Goal: Task Accomplishment & Management: Manage account settings

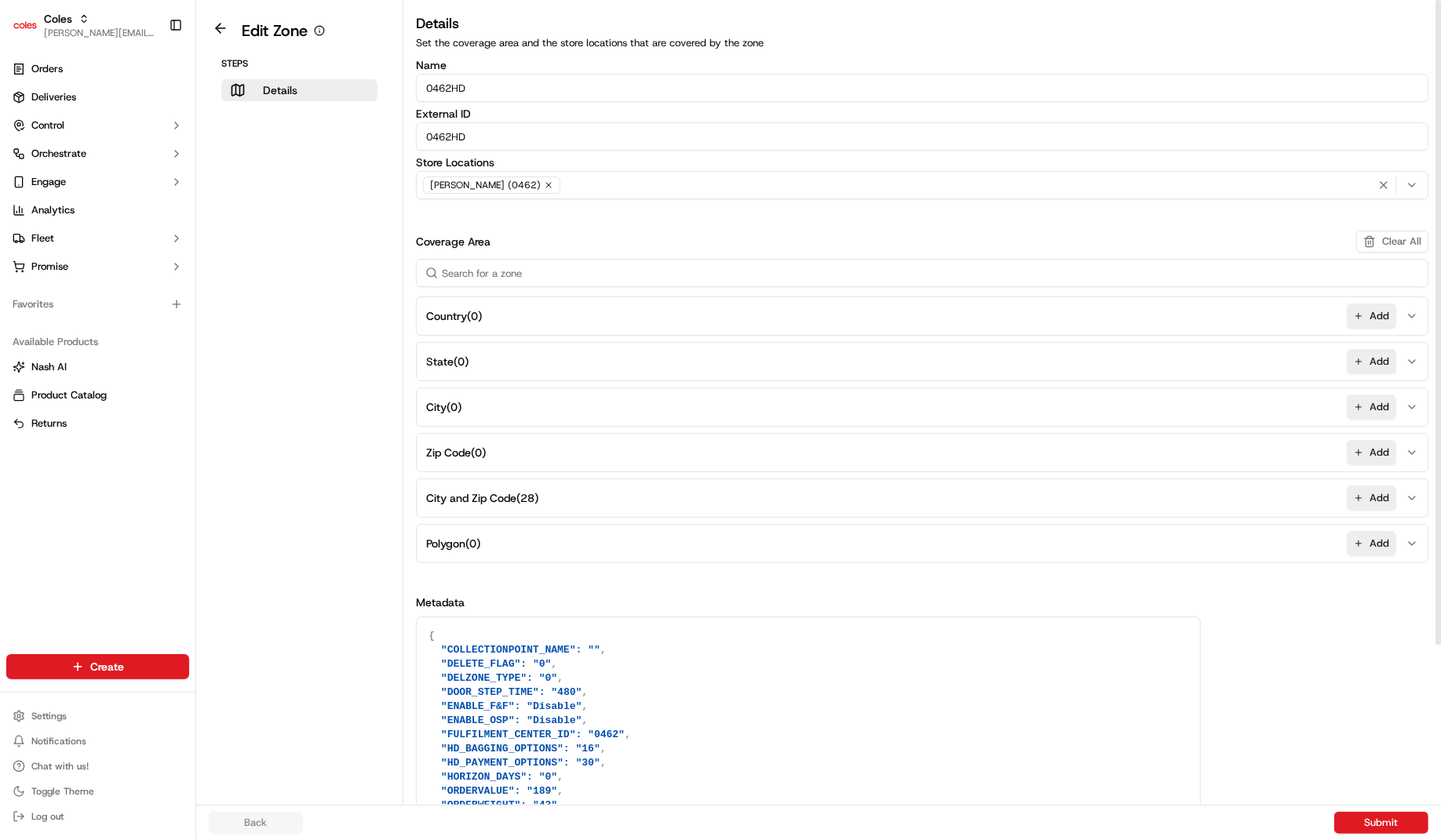
click at [554, 497] on button "City and Zip Code ( 28 ) Add" at bounding box center [922, 498] width 1005 height 38
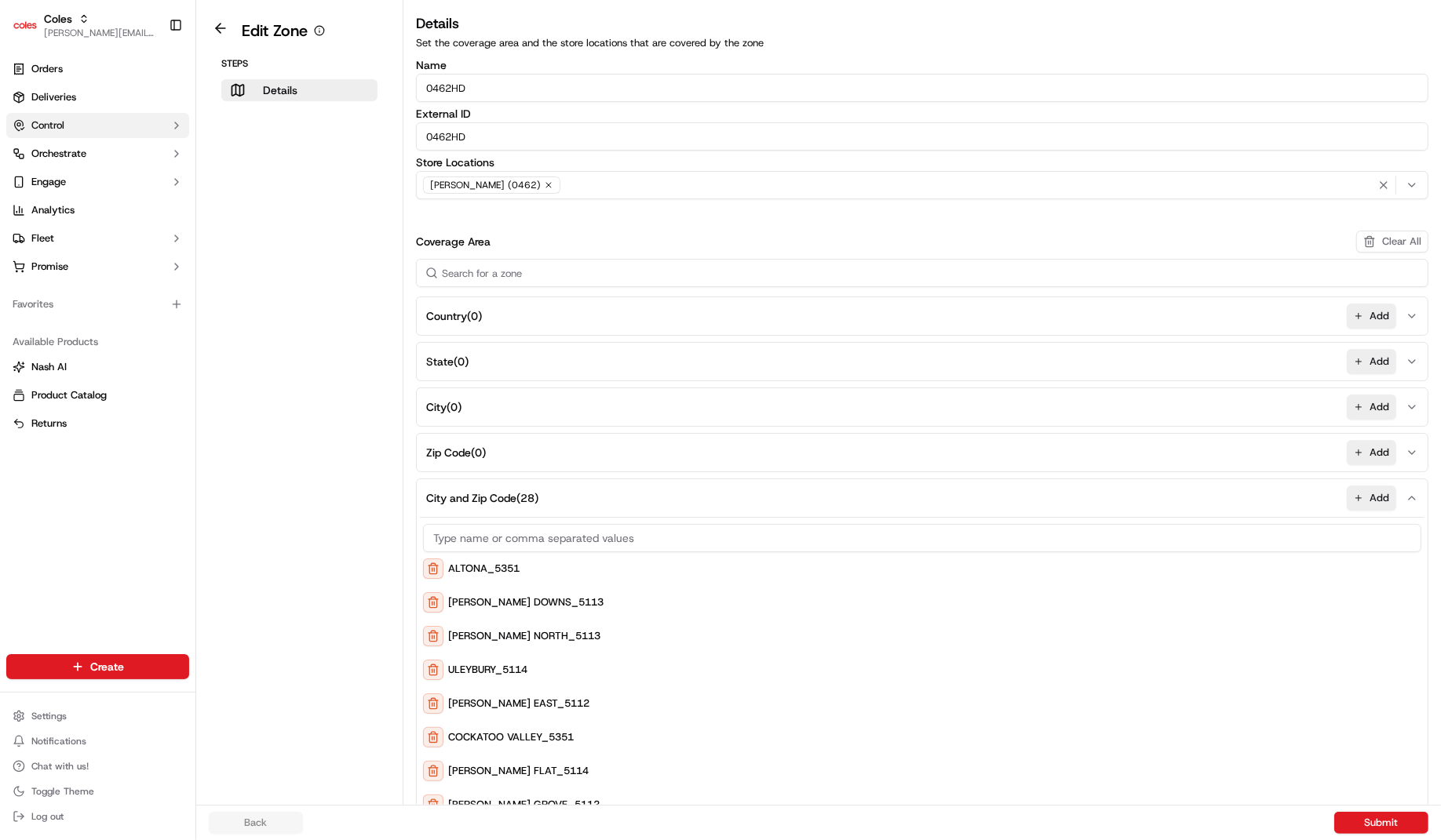
click at [129, 123] on button "Control" at bounding box center [98, 125] width 183 height 26
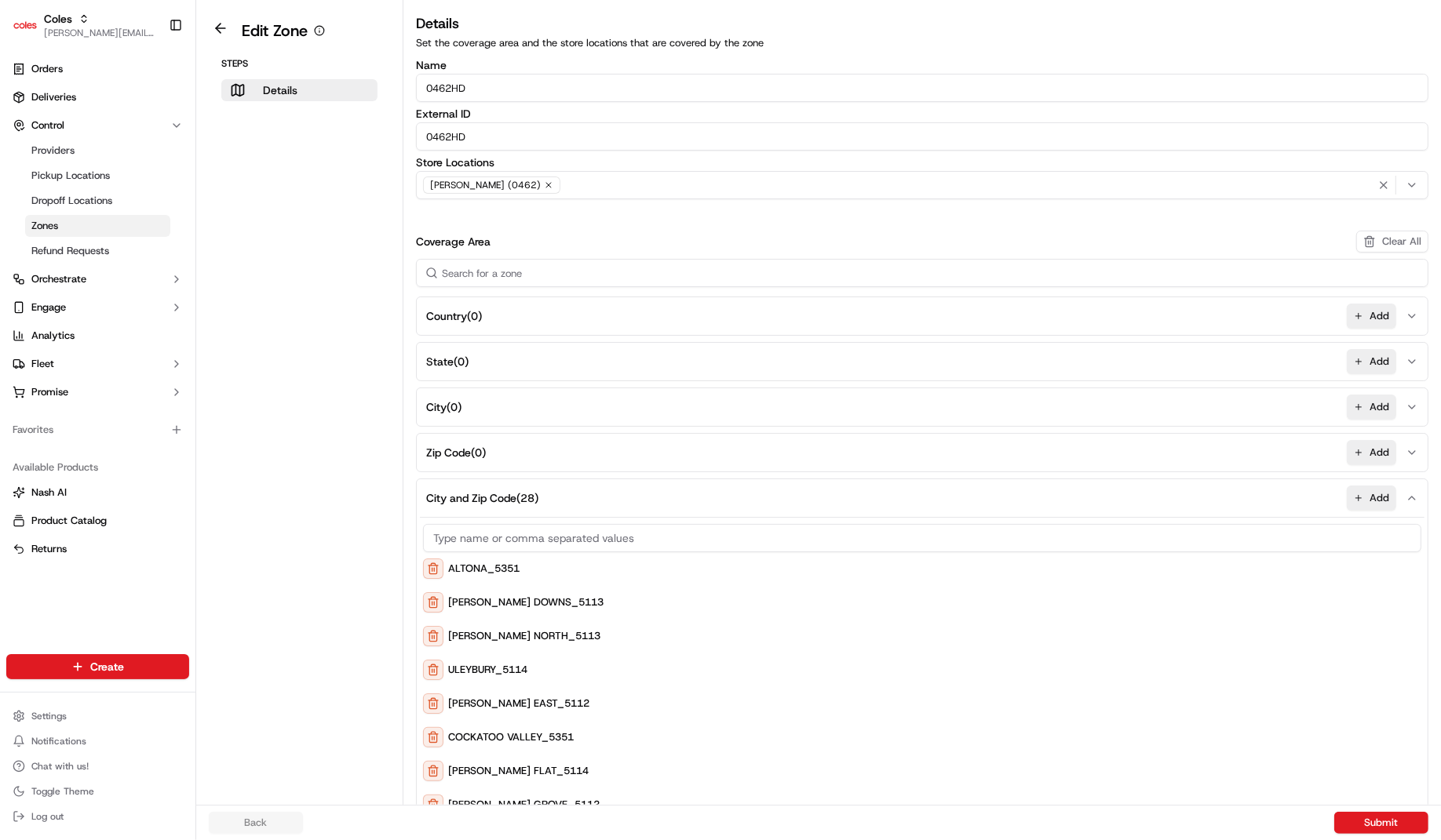
click at [112, 226] on link "Zones" at bounding box center [98, 225] width 145 height 22
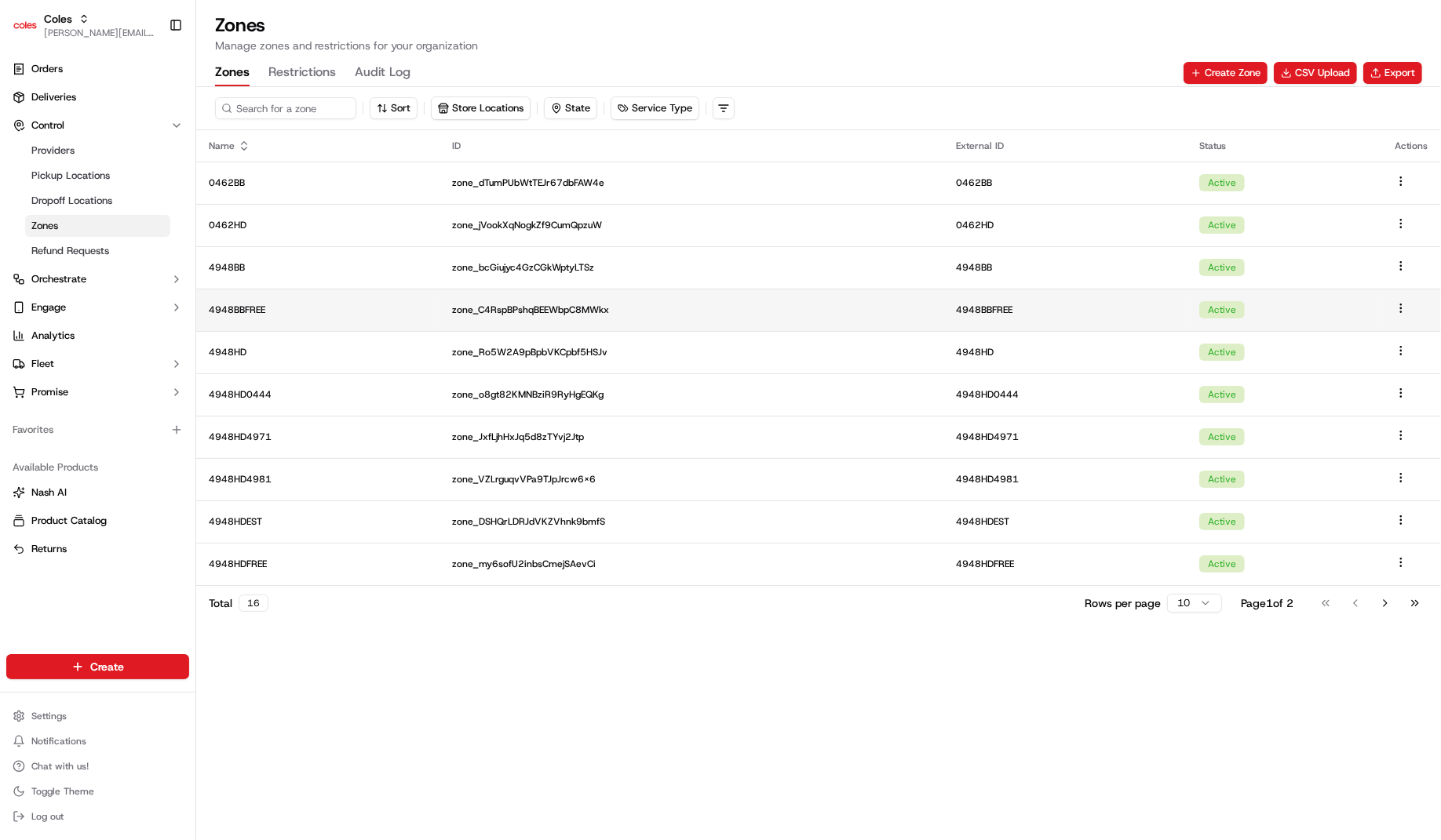
click at [380, 300] on td "4948BBFREE" at bounding box center [317, 310] width 243 height 43
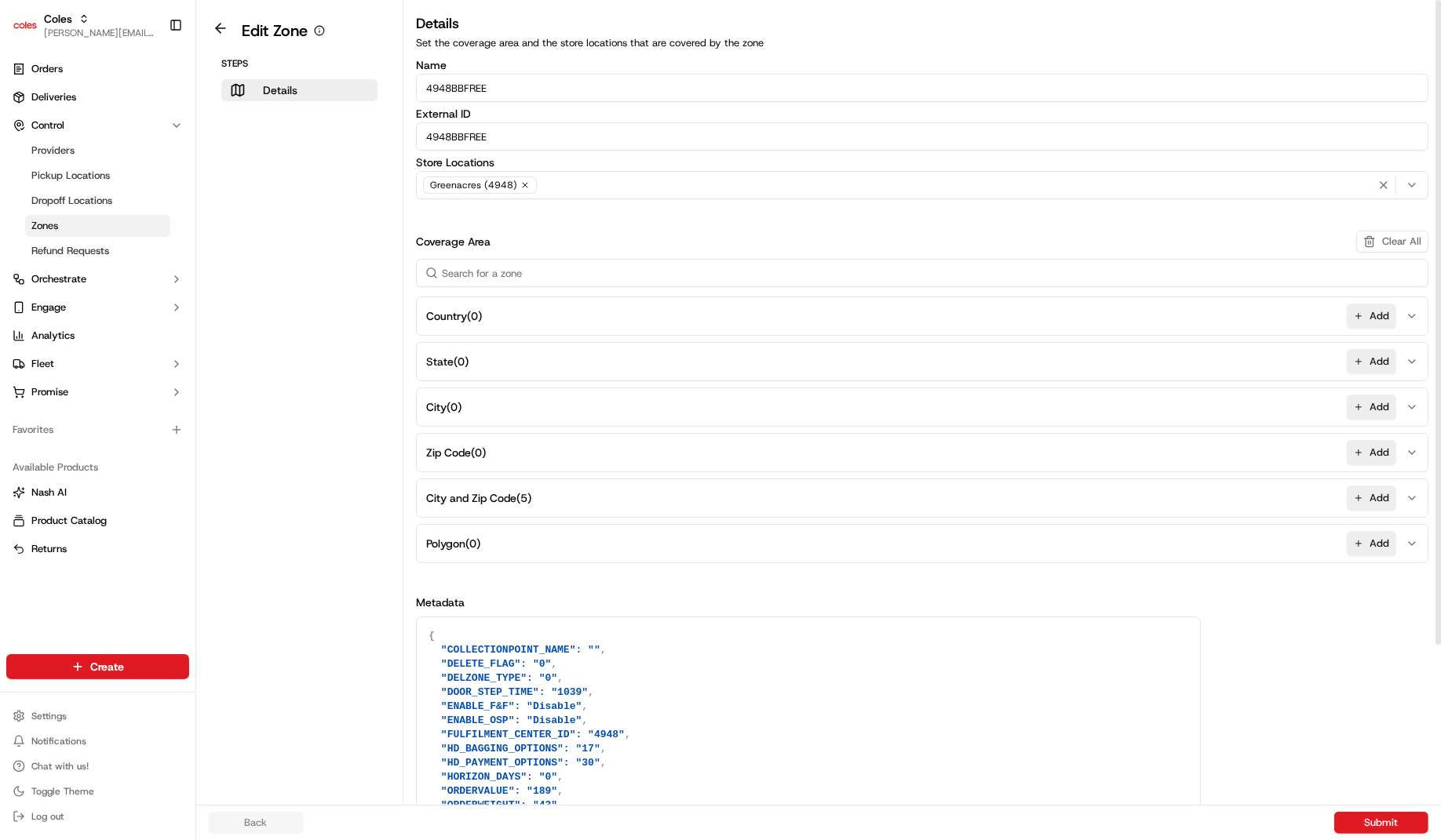
click at [503, 541] on button "Polygon ( 0 ) Add" at bounding box center [922, 544] width 1005 height 38
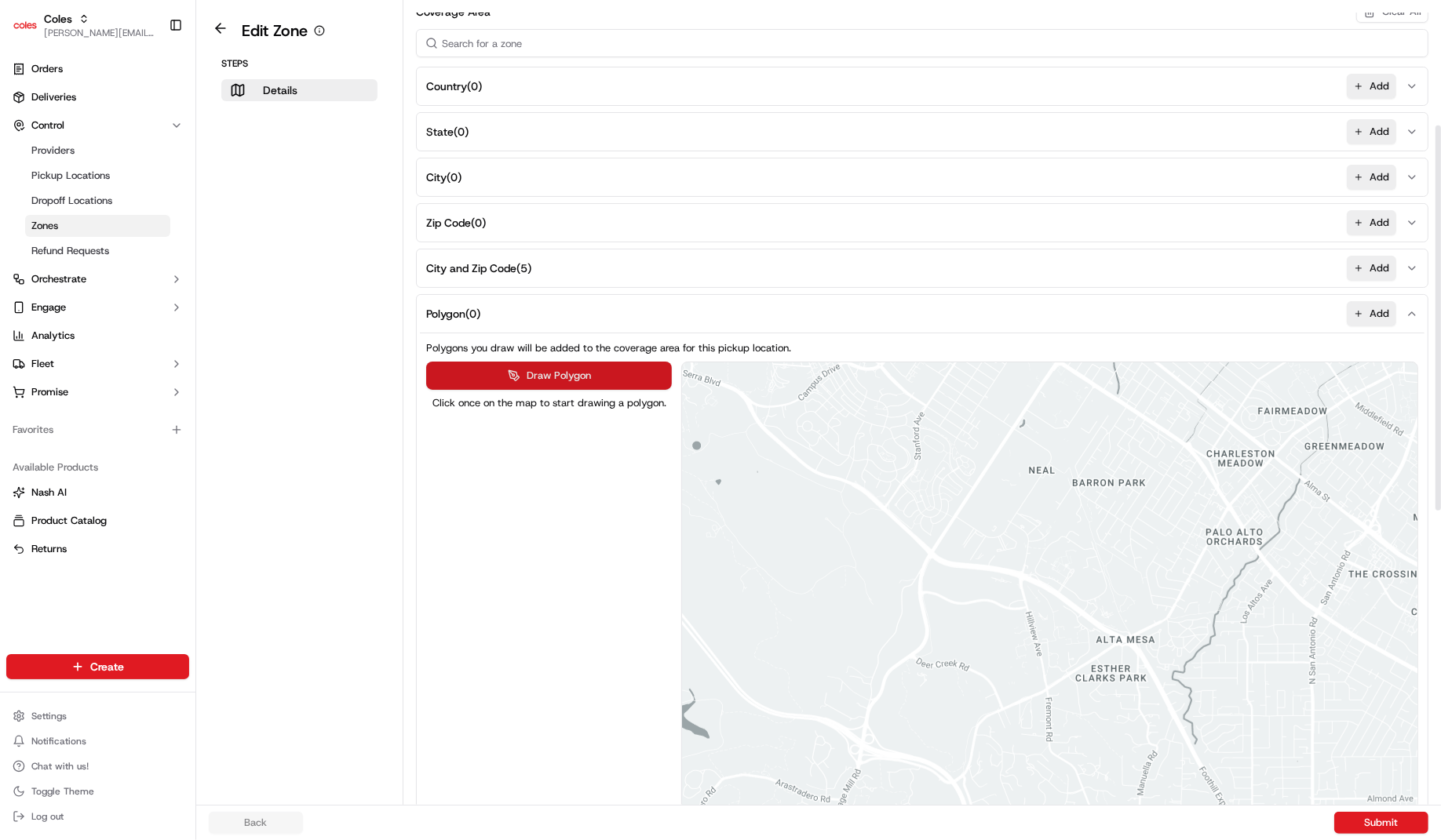
scroll to position [438, 0]
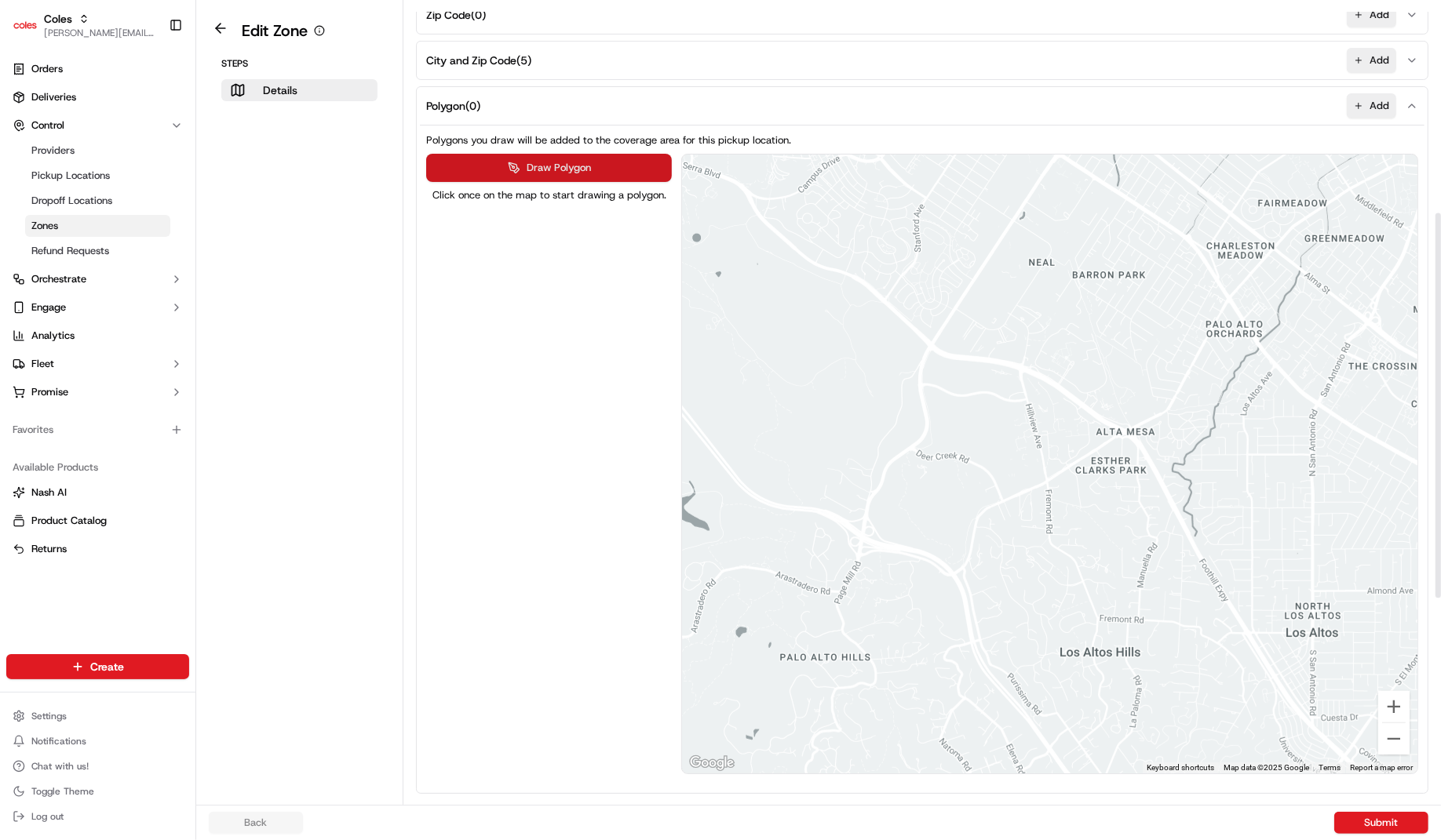
click at [584, 156] on button "Draw Polygon" at bounding box center [549, 168] width 245 height 28
click at [900, 310] on div at bounding box center [1050, 464] width 736 height 620
click at [1012, 305] on div at bounding box center [1050, 464] width 736 height 620
click at [999, 474] on div at bounding box center [1050, 464] width 736 height 620
click at [721, 493] on div at bounding box center [1050, 464] width 736 height 620
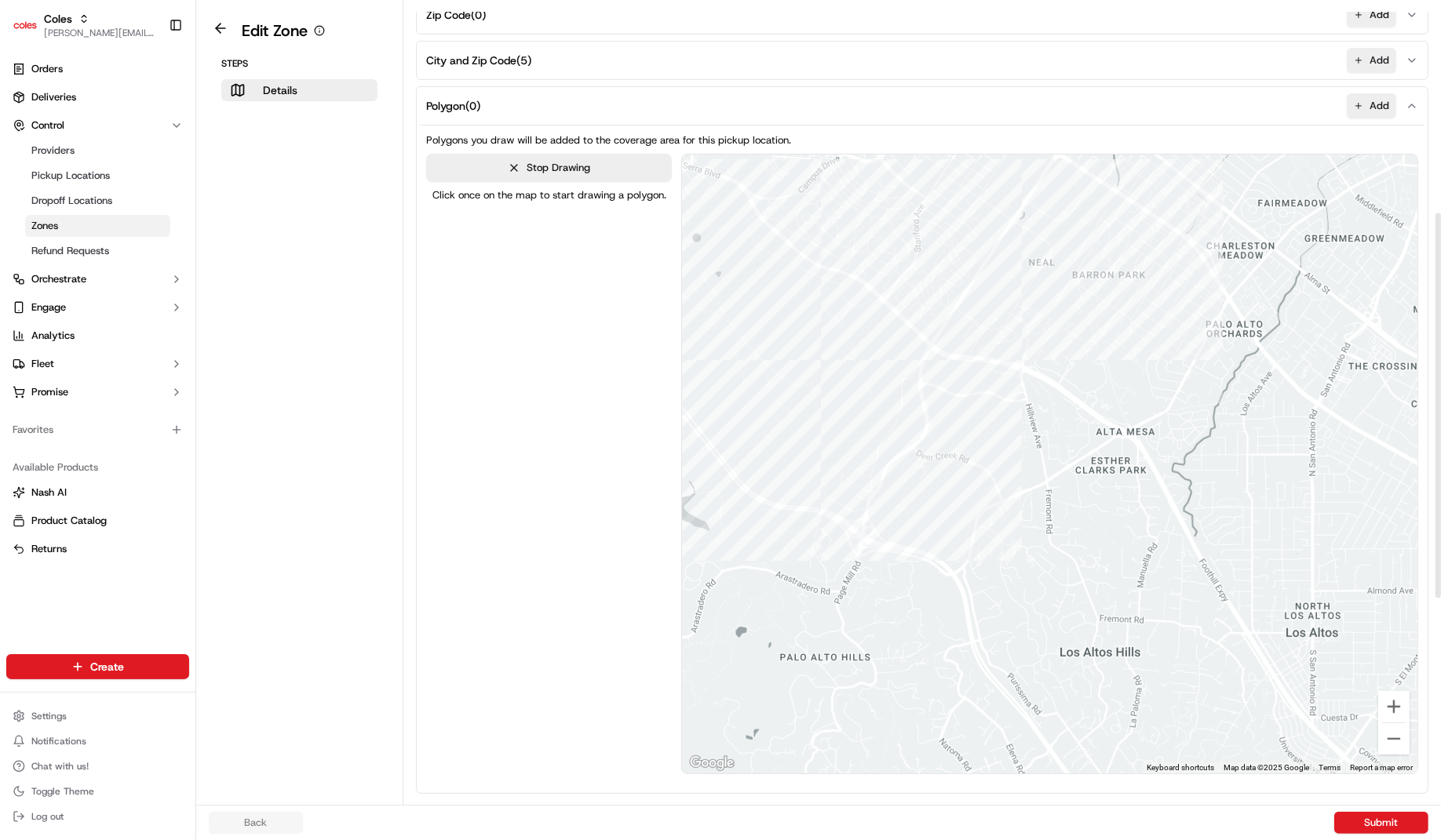
click at [853, 250] on div at bounding box center [1050, 464] width 736 height 620
click at [907, 311] on div at bounding box center [1050, 464] width 736 height 620
click at [852, 339] on div at bounding box center [1050, 464] width 736 height 620
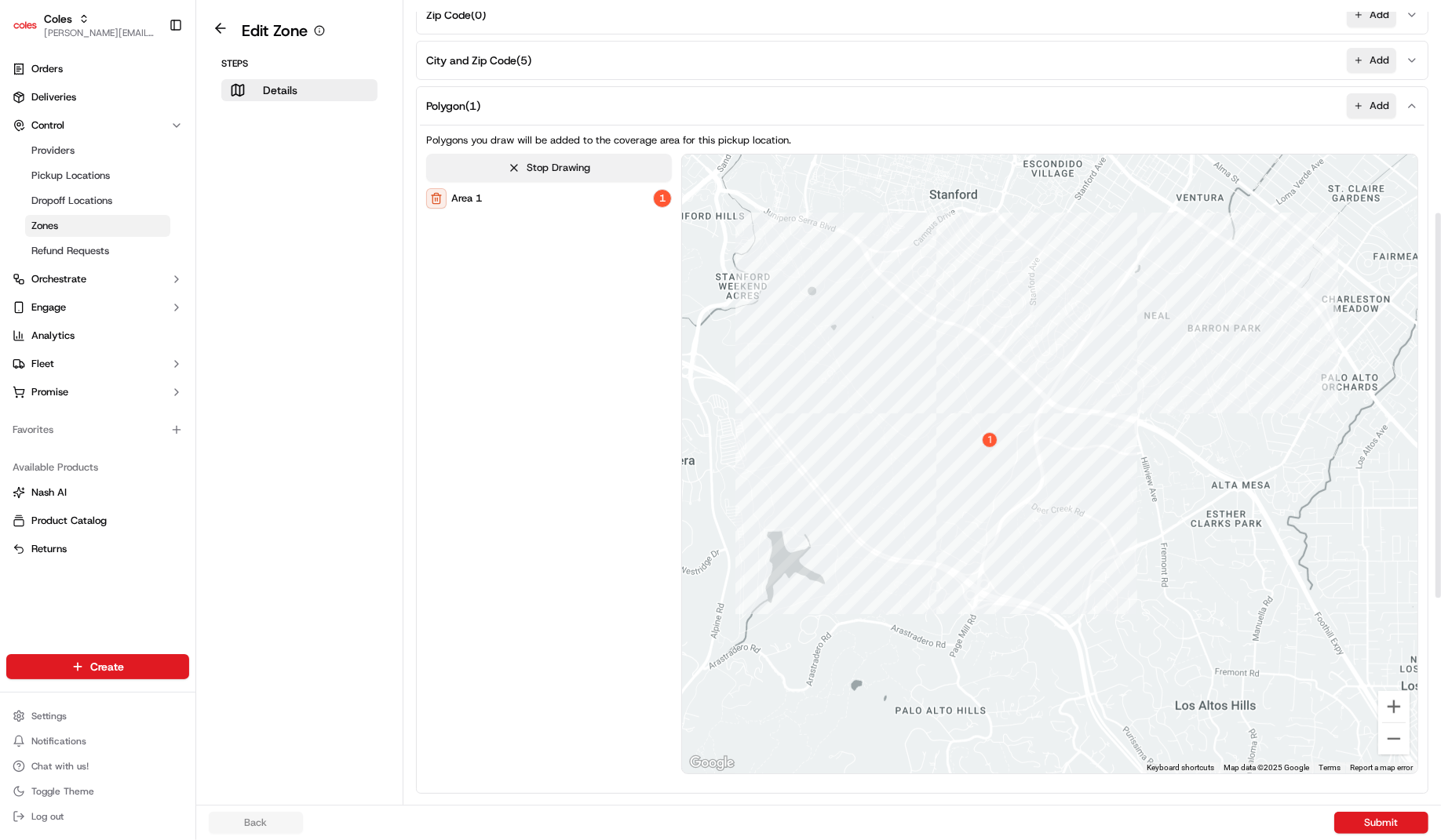
click at [580, 157] on button "Stop Drawing" at bounding box center [549, 168] width 245 height 28
click at [215, 26] on button at bounding box center [221, 28] width 36 height 19
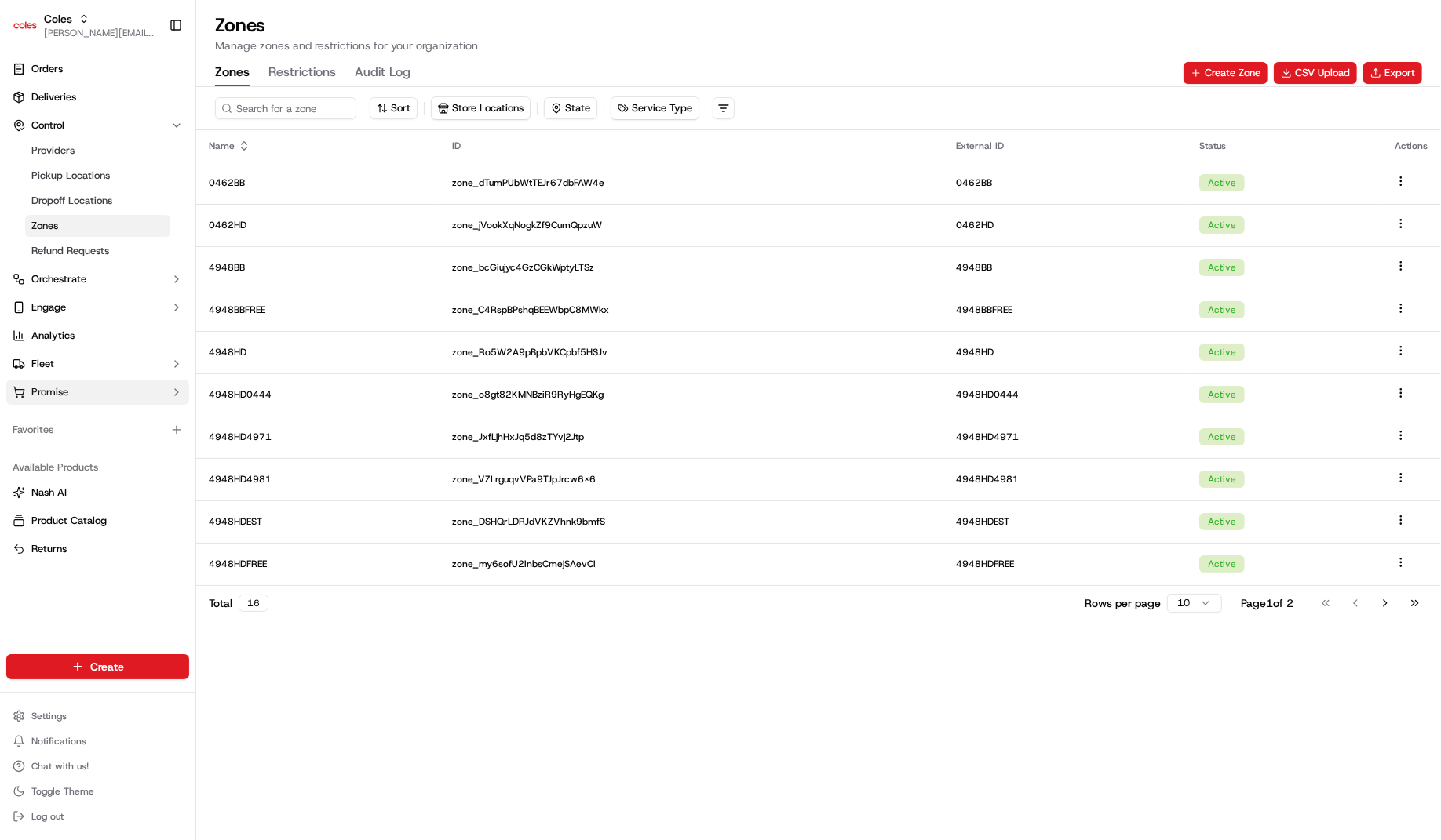
click at [85, 386] on button "Promise" at bounding box center [98, 392] width 183 height 26
click at [89, 415] on span "Delivery Windows" at bounding box center [73, 417] width 84 height 14
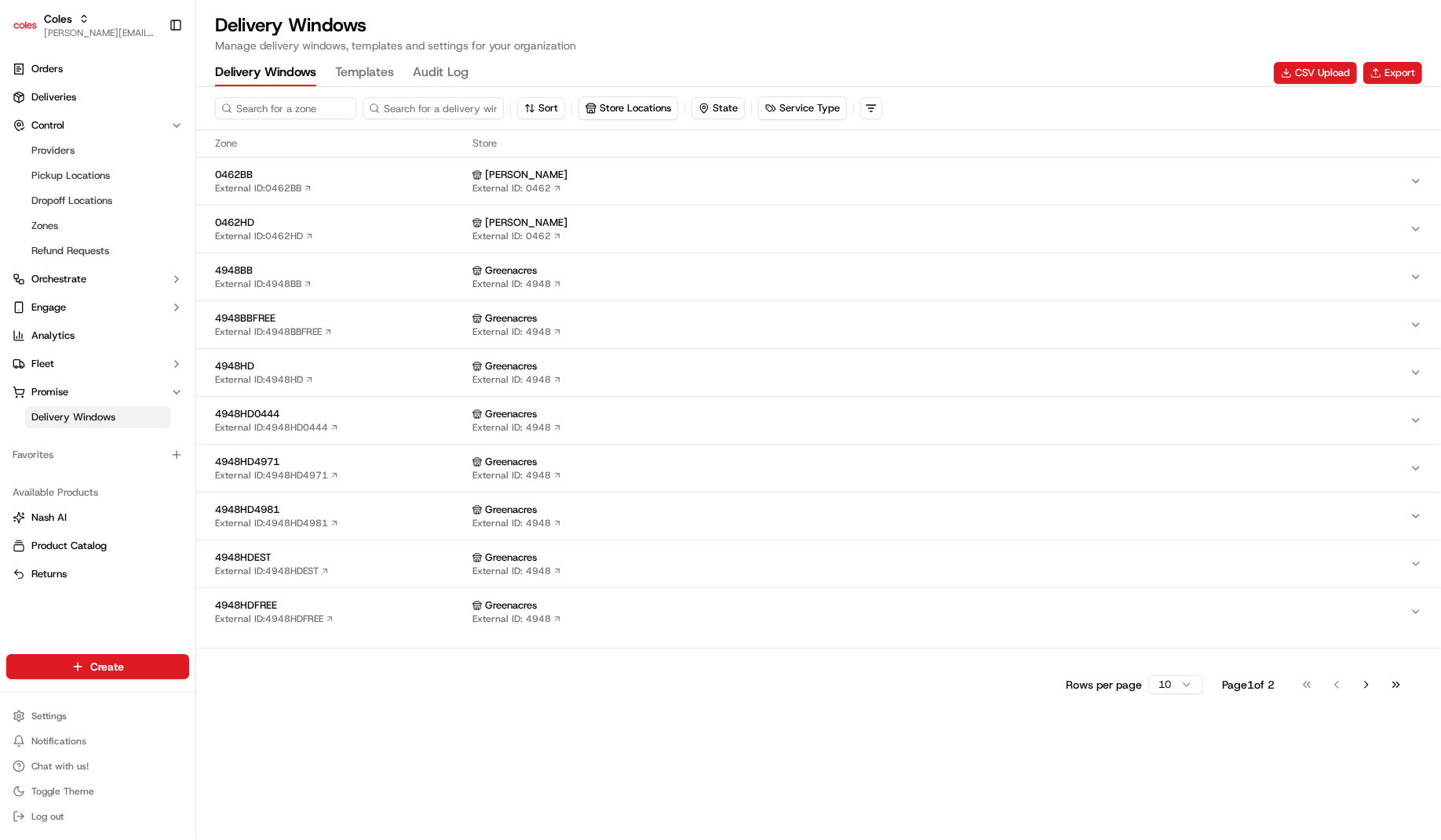
click at [406, 183] on div "0462BB External ID: 0462BB" at bounding box center [340, 181] width 251 height 27
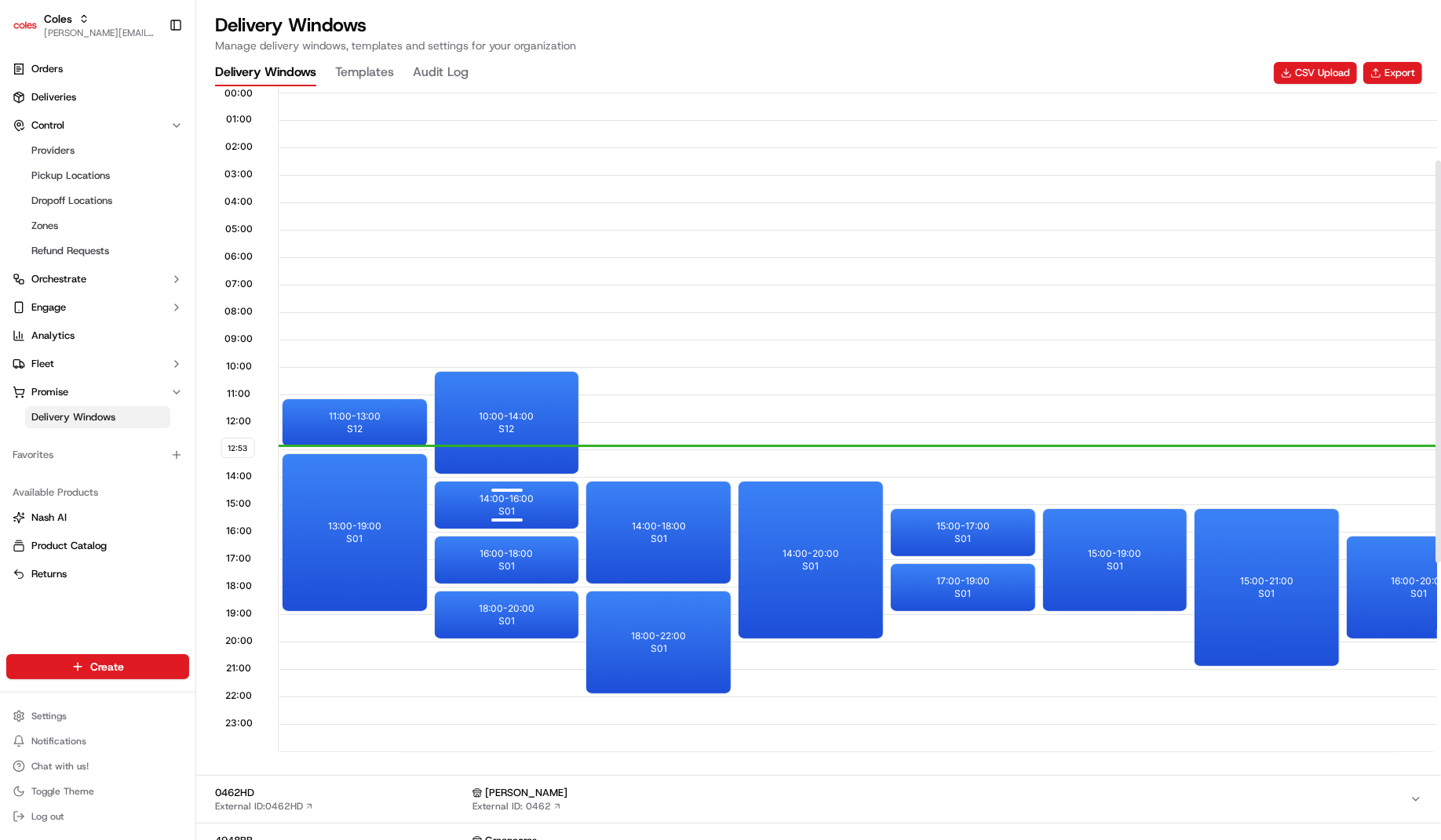
scroll to position [227, 0]
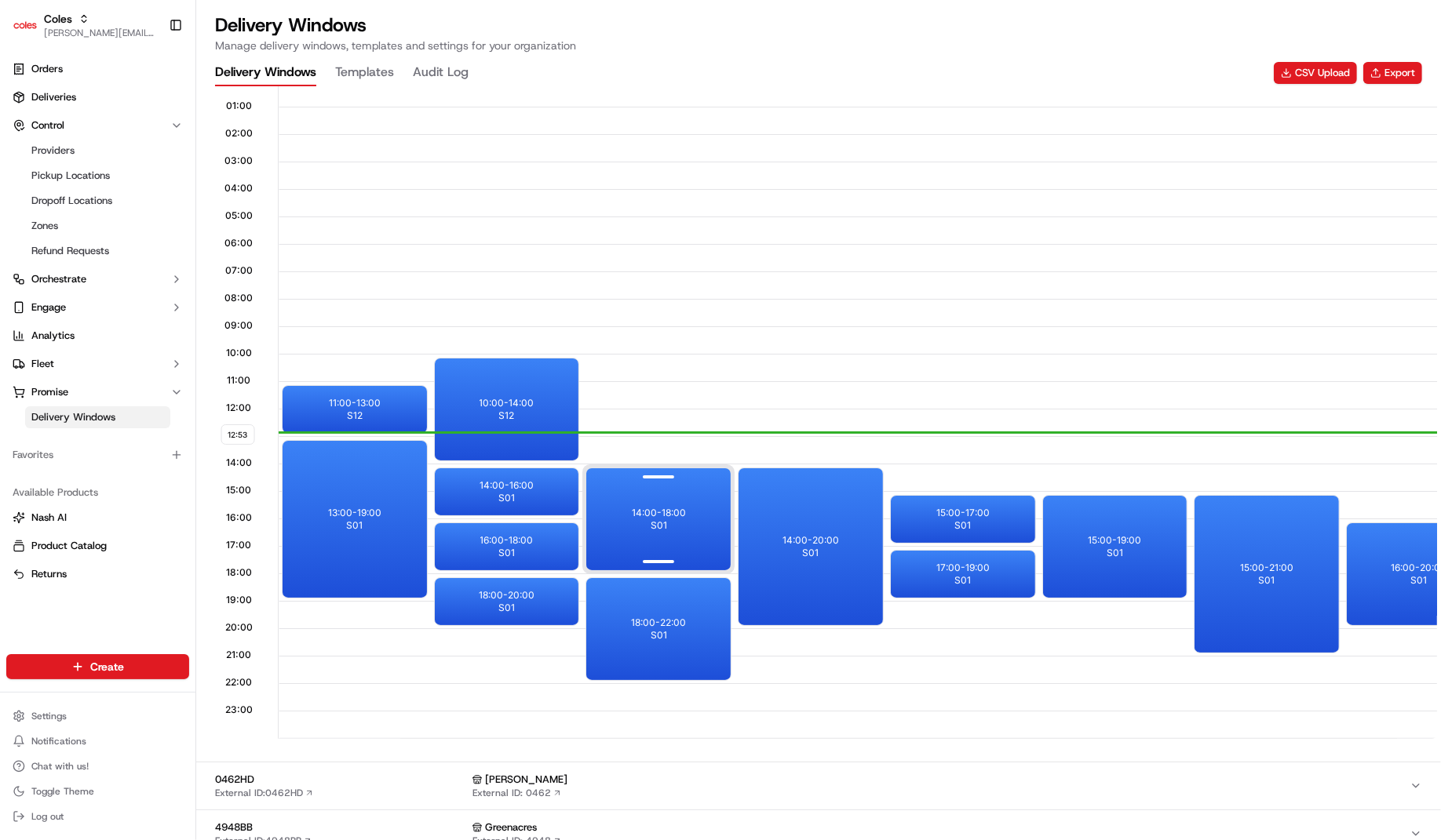
click at [636, 526] on div "14:00 - 18:00 S01" at bounding box center [658, 520] width 144 height 102
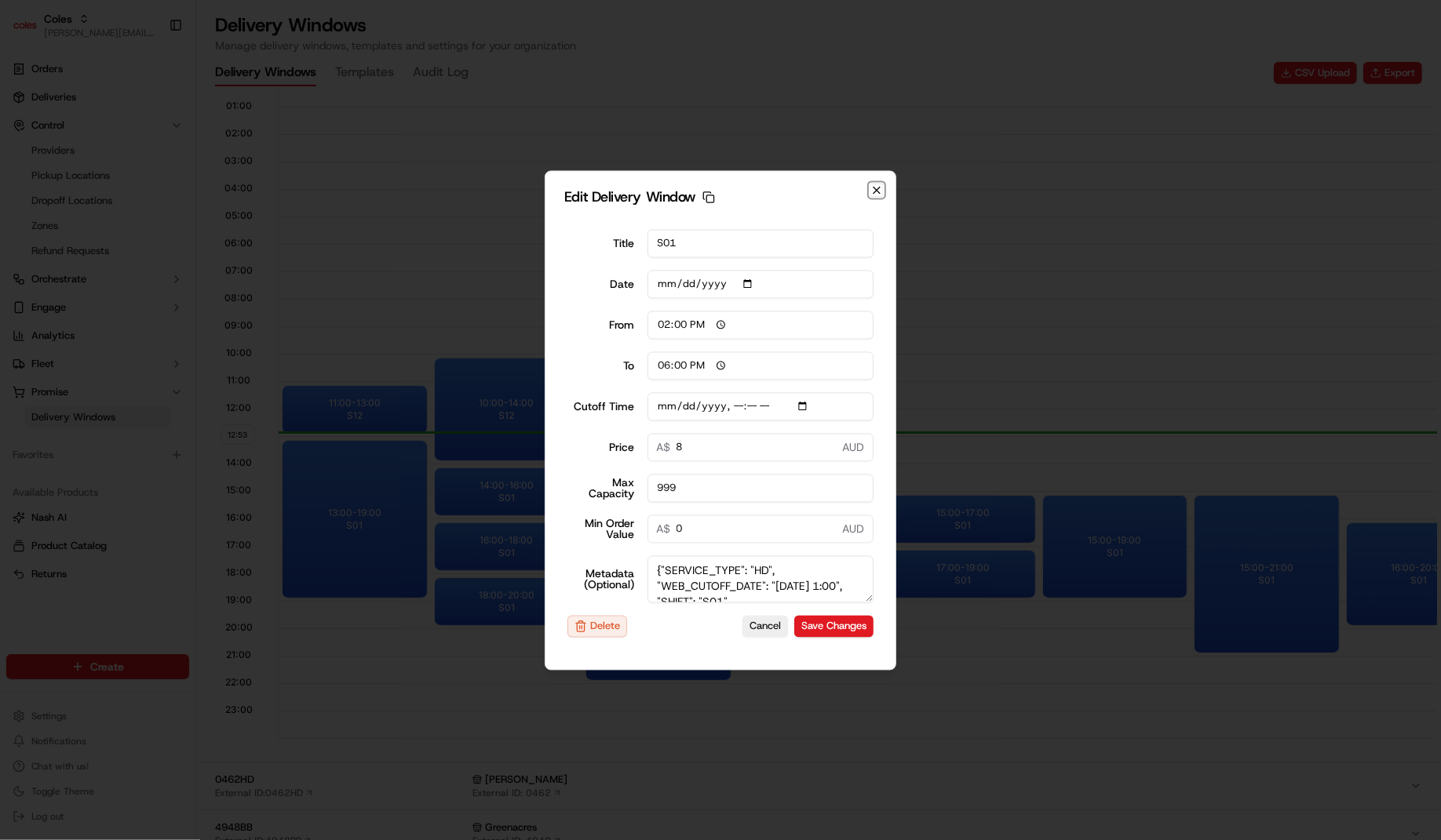
click at [874, 187] on icon "button" at bounding box center [876, 189] width 7 height 7
type input "2025-09-18"
type input "12:54"
type input "13:54"
type input "2025-09-15T01:10"
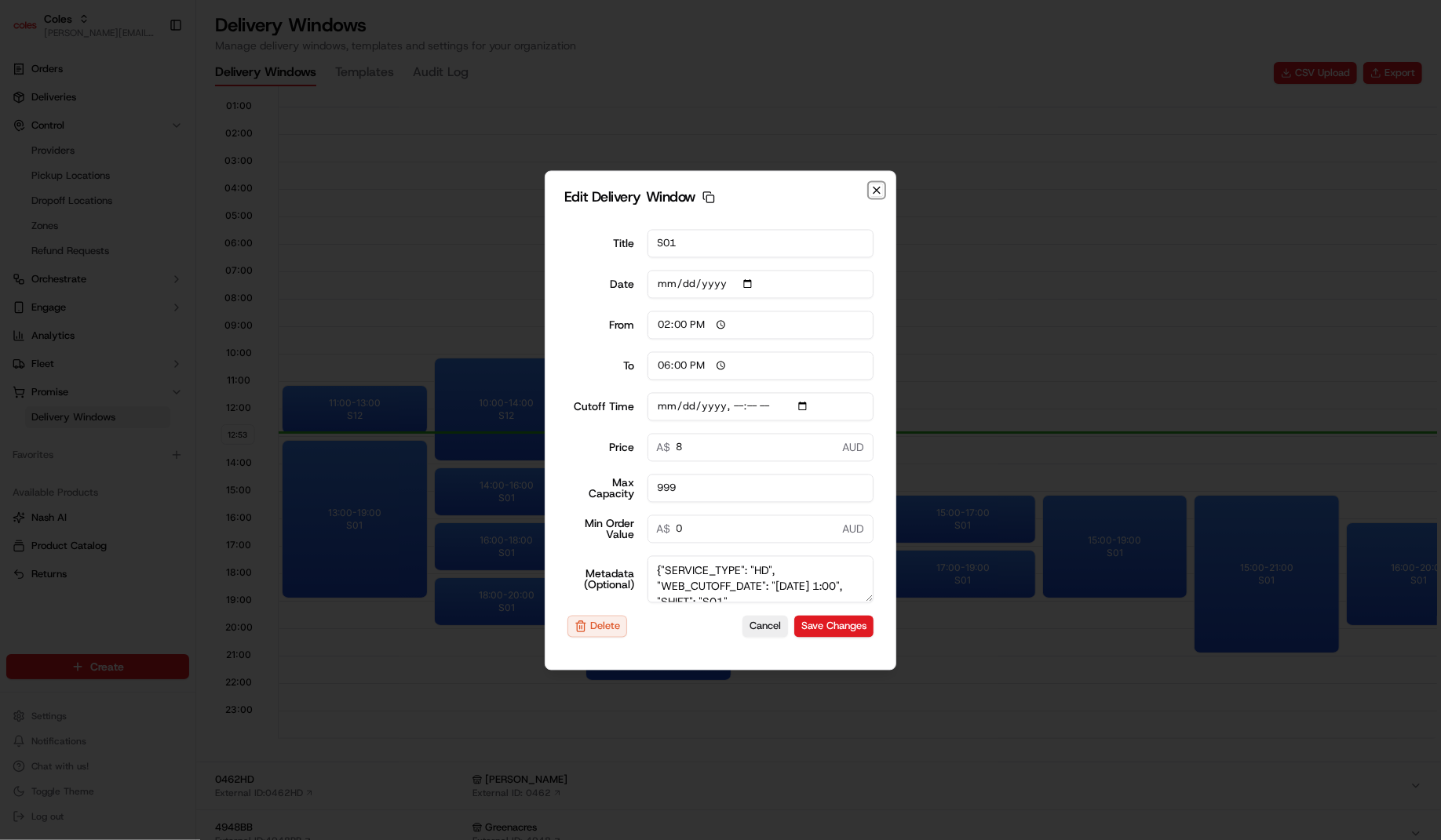
type input "0"
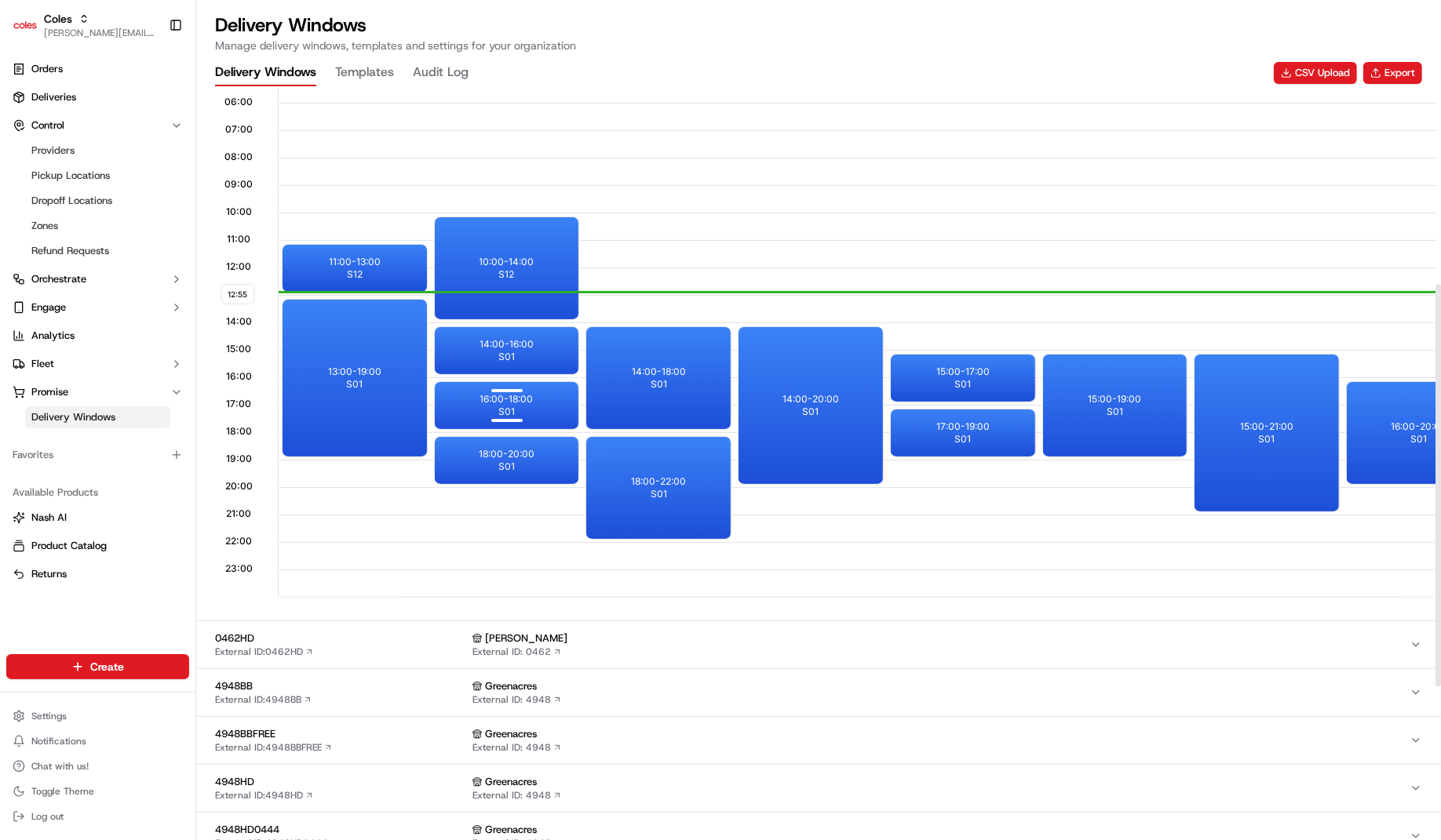
scroll to position [370, 0]
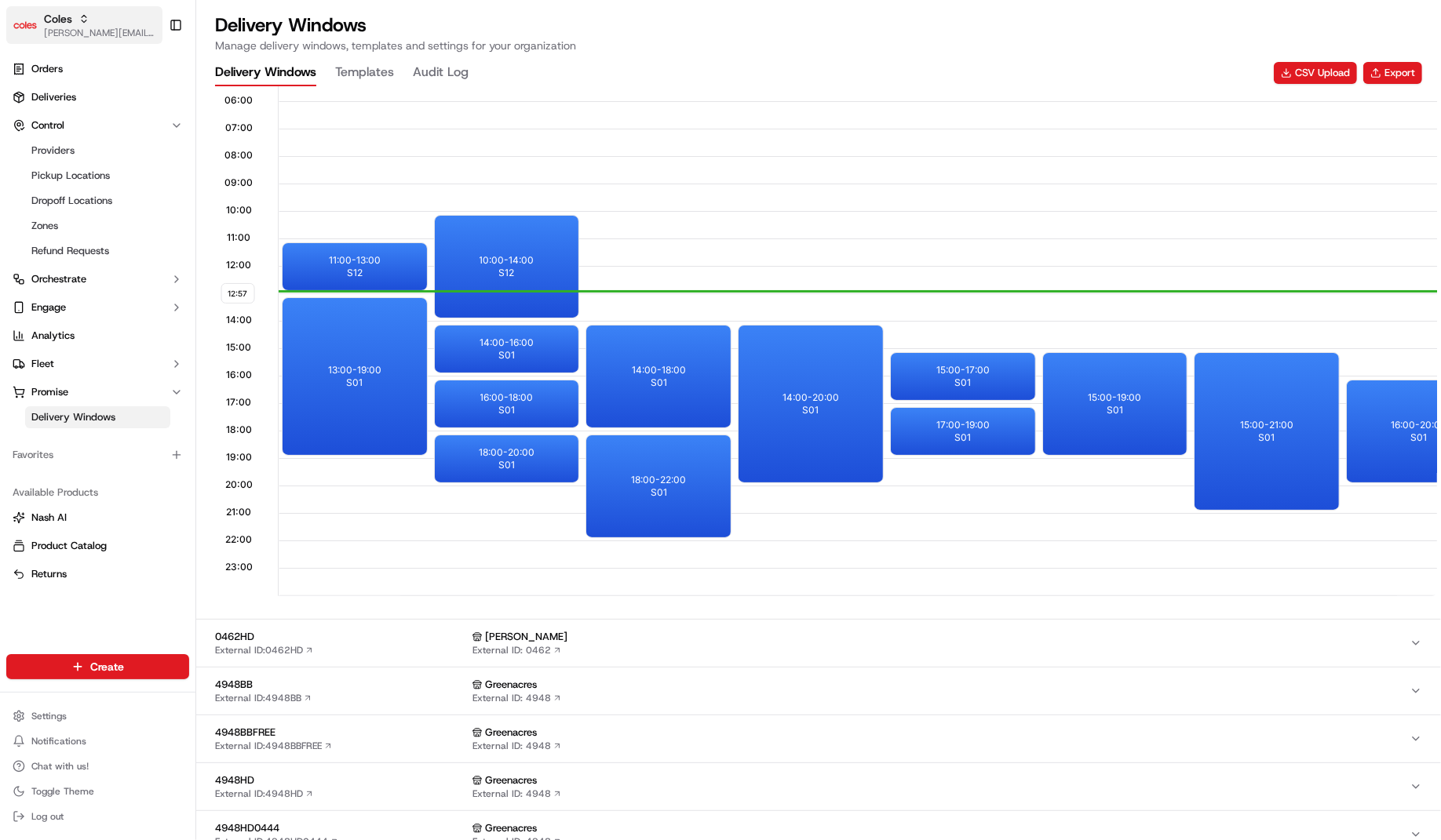
click at [67, 22] on span "Coles" at bounding box center [58, 19] width 28 height 16
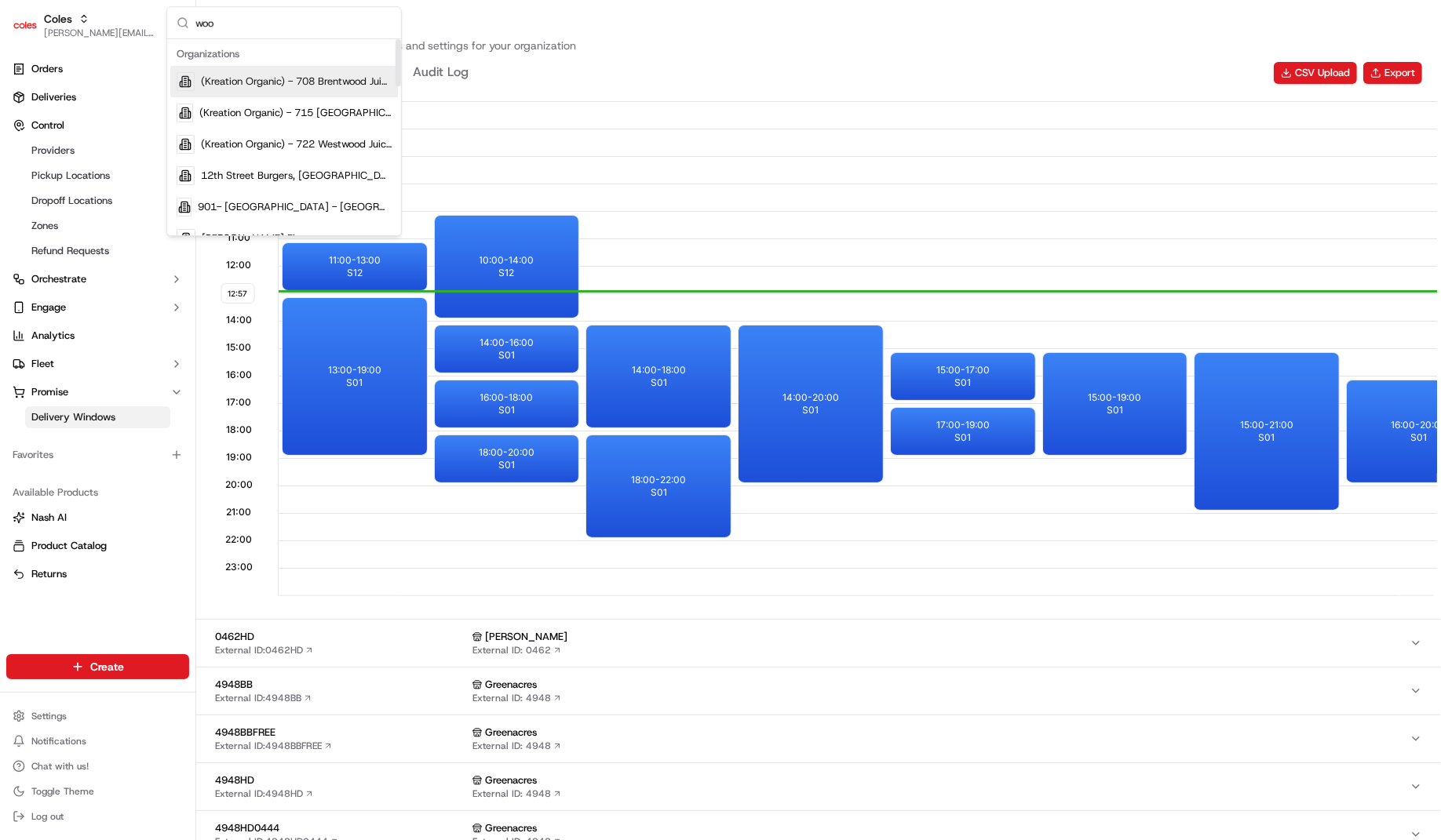
type input "wool"
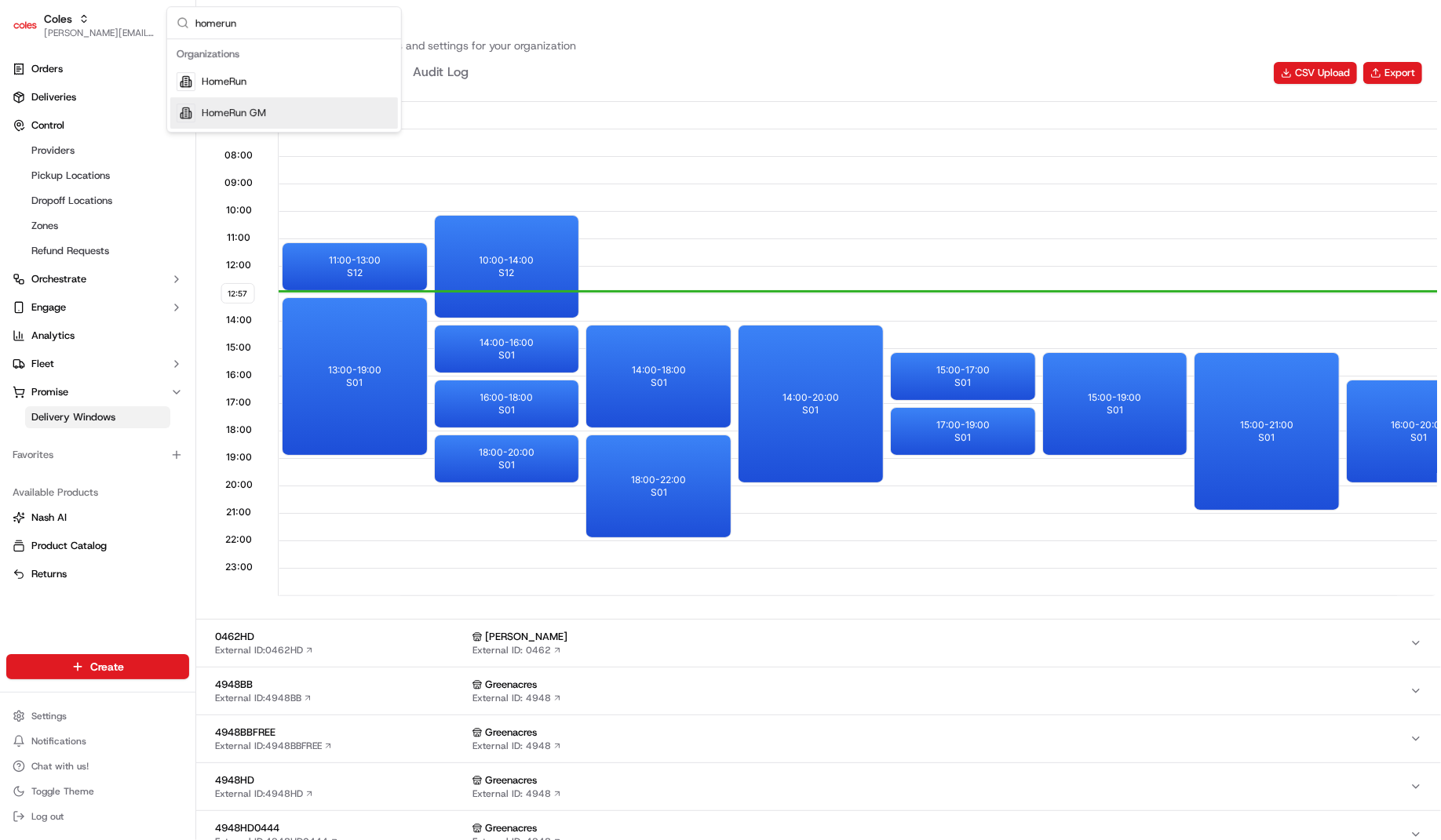
type input "homerun"
click at [290, 80] on div "HomeRun" at bounding box center [284, 81] width 227 height 31
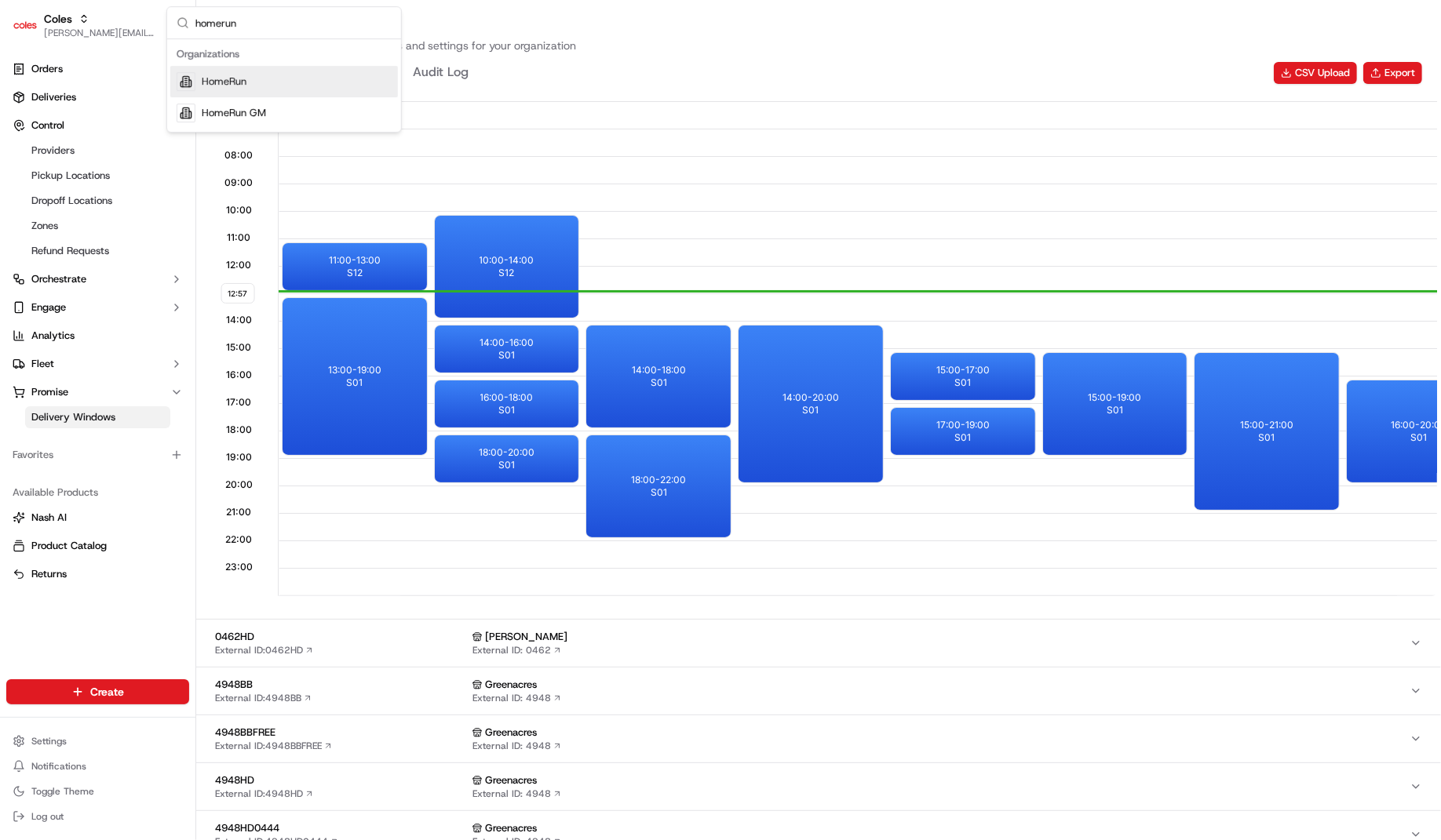
scroll to position [0, 0]
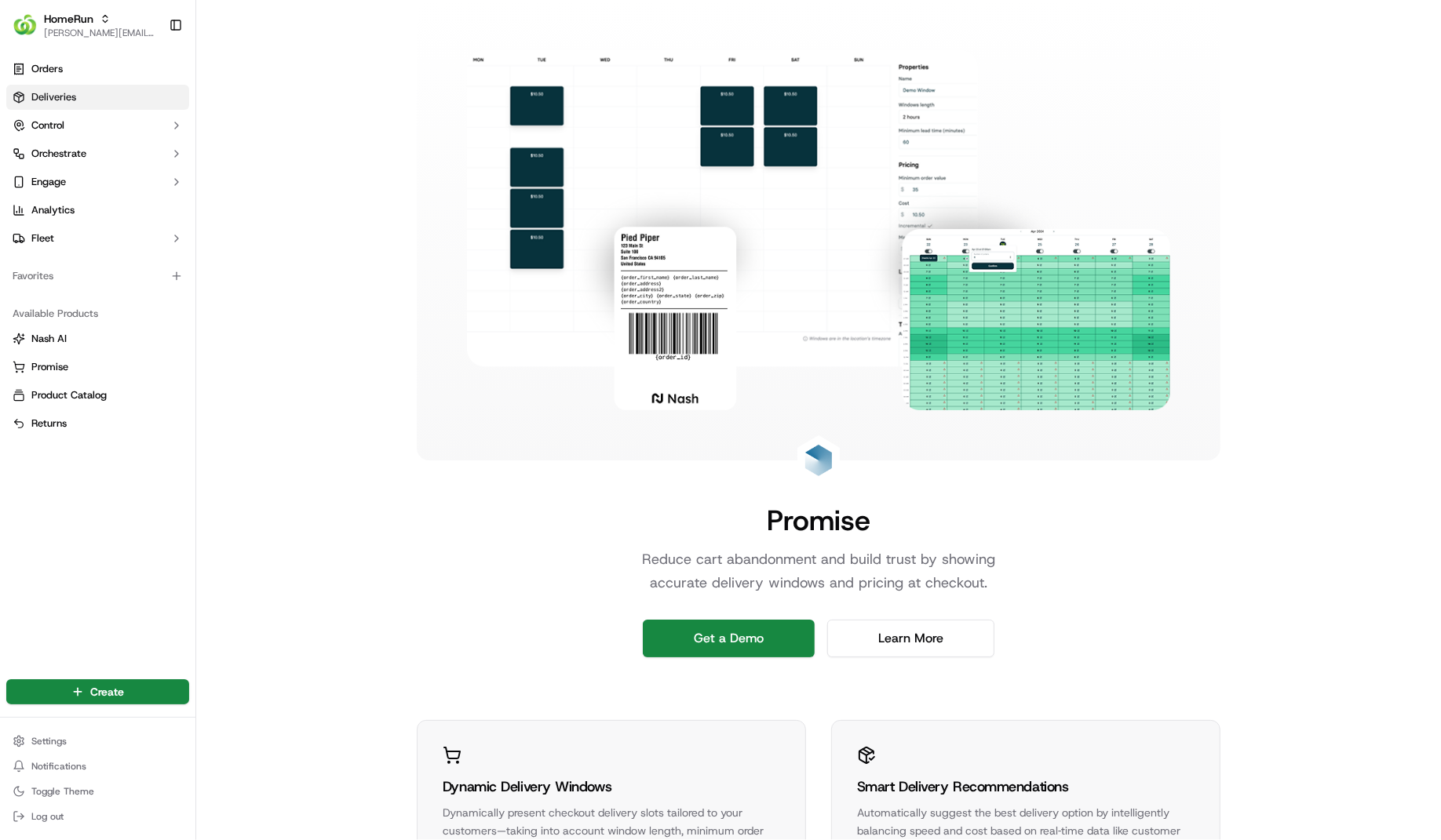
click at [78, 94] on link "Deliveries" at bounding box center [98, 97] width 183 height 26
